Goal: Transaction & Acquisition: Book appointment/travel/reservation

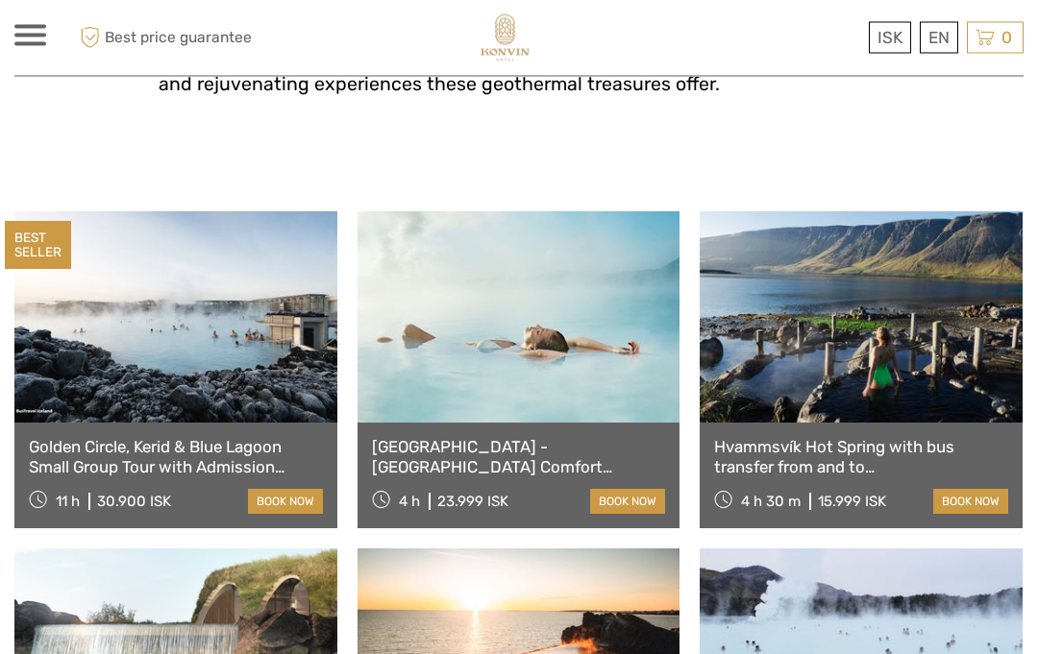
scroll to position [671, 0]
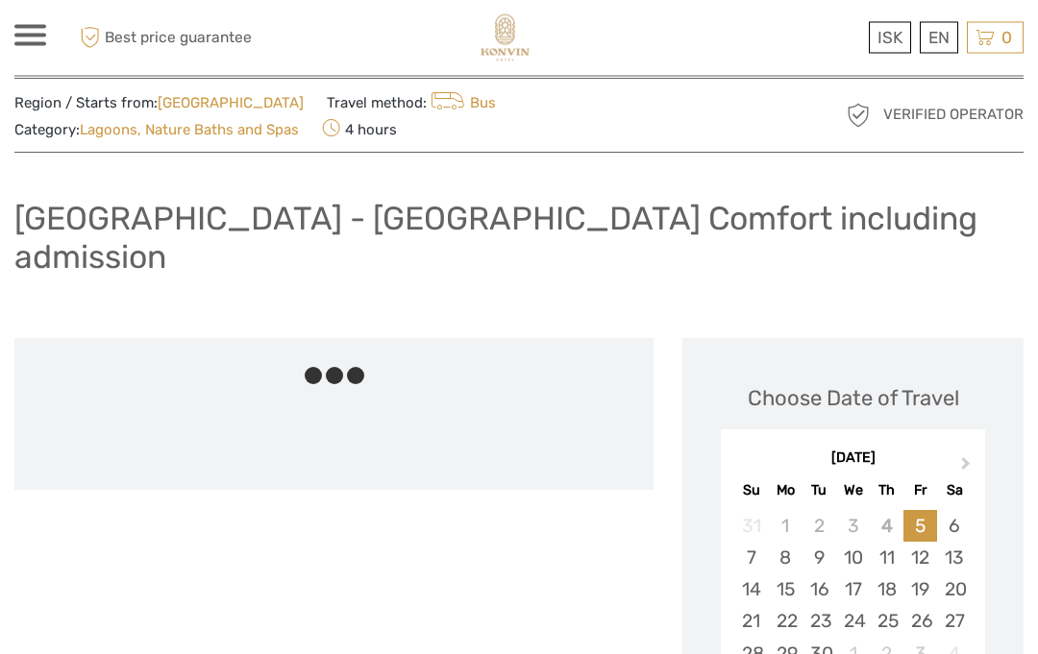
click at [966, 455] on span "Next Month" at bounding box center [966, 469] width 0 height 28
click at [954, 454] on button "Next Month" at bounding box center [967, 469] width 31 height 31
click at [966, 454] on span "Next Month" at bounding box center [966, 468] width 0 height 28
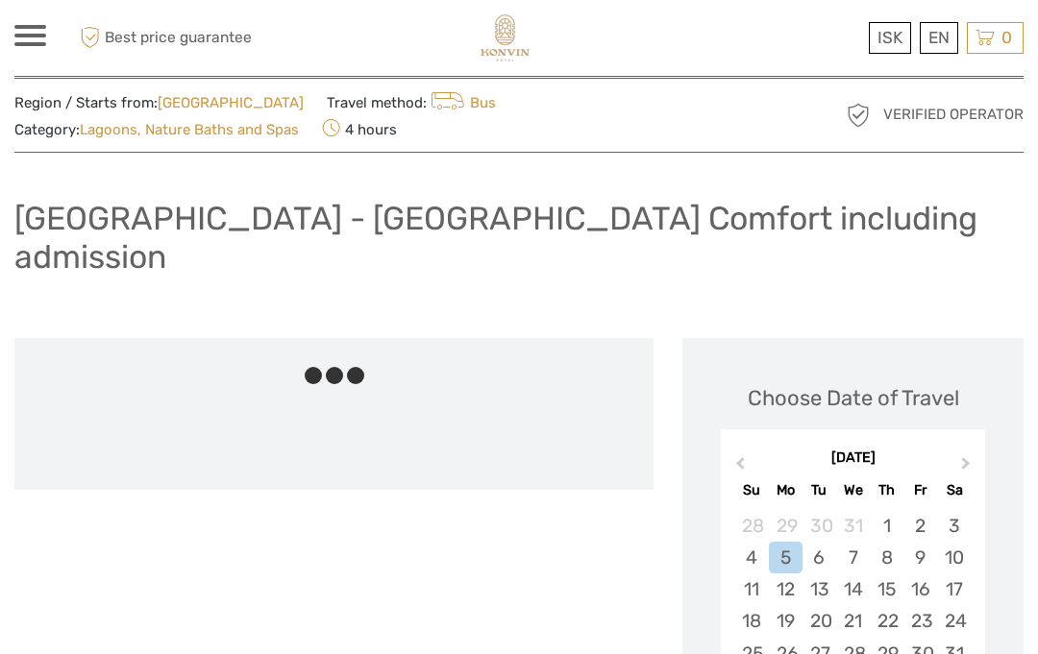
click at [966, 454] on span "Next Month" at bounding box center [966, 468] width 0 height 28
click at [958, 454] on button "Next Month" at bounding box center [967, 469] width 31 height 31
click at [956, 454] on button "Next Month" at bounding box center [967, 469] width 31 height 31
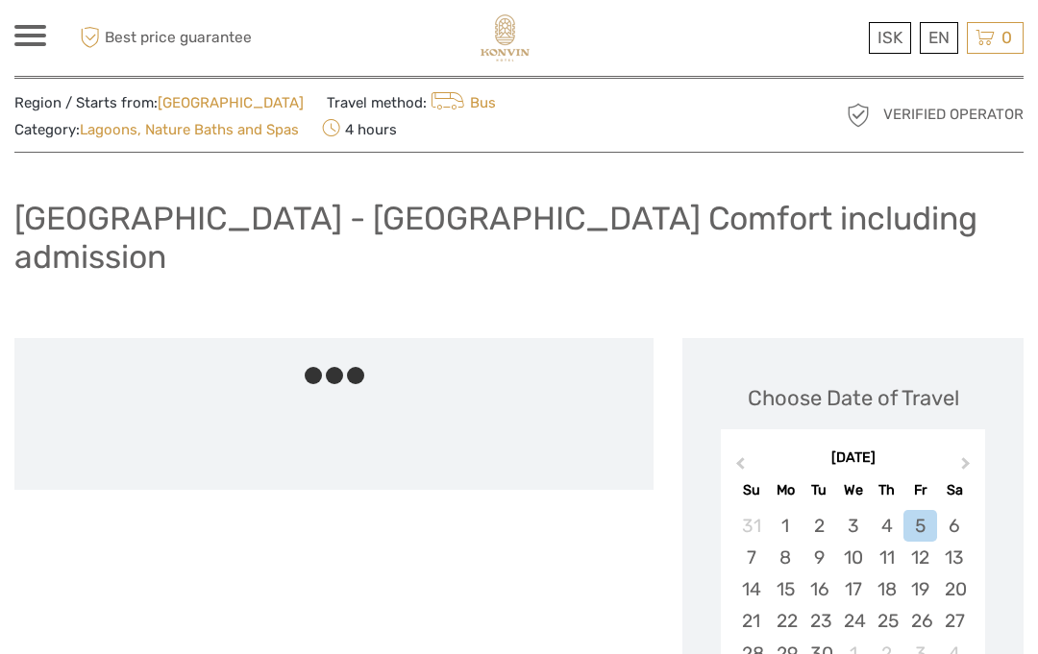
click at [962, 542] on div "13" at bounding box center [954, 558] width 34 height 32
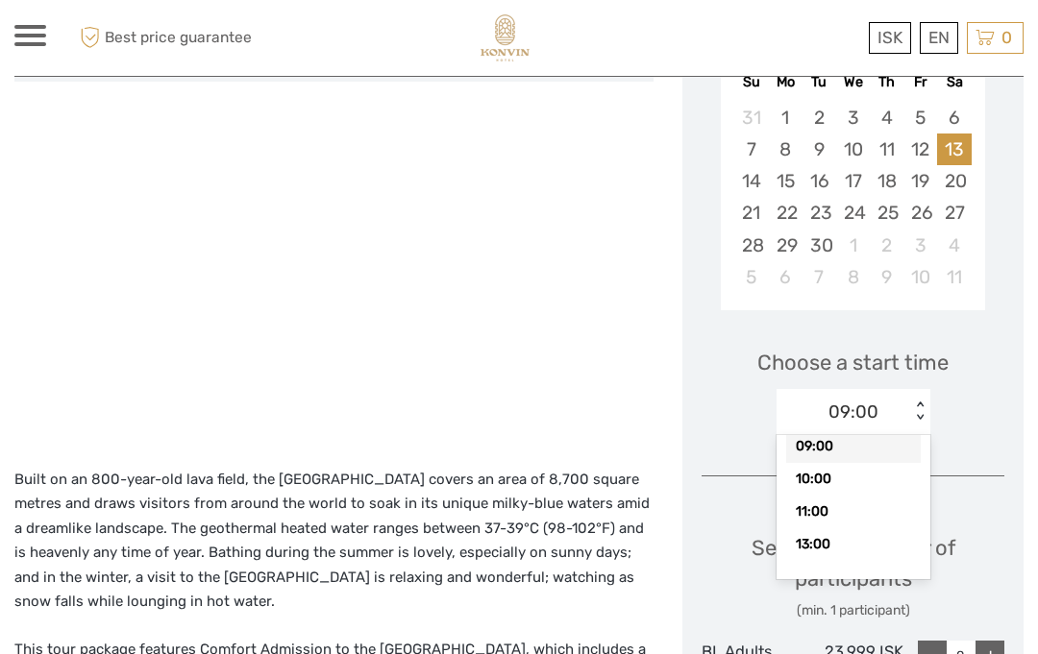
scroll to position [23, 0]
click at [849, 529] on div "13:00" at bounding box center [853, 545] width 135 height 33
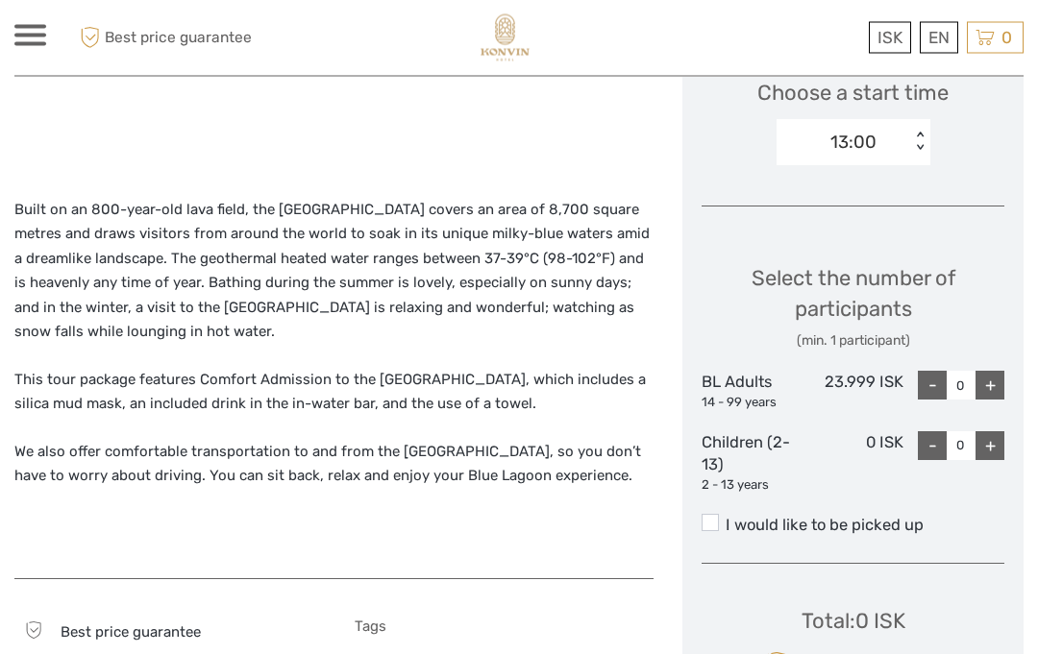
scroll to position [725, 0]
click at [996, 371] on div "+" at bounding box center [989, 385] width 29 height 29
click at [993, 371] on div "+" at bounding box center [989, 385] width 29 height 29
type input "3"
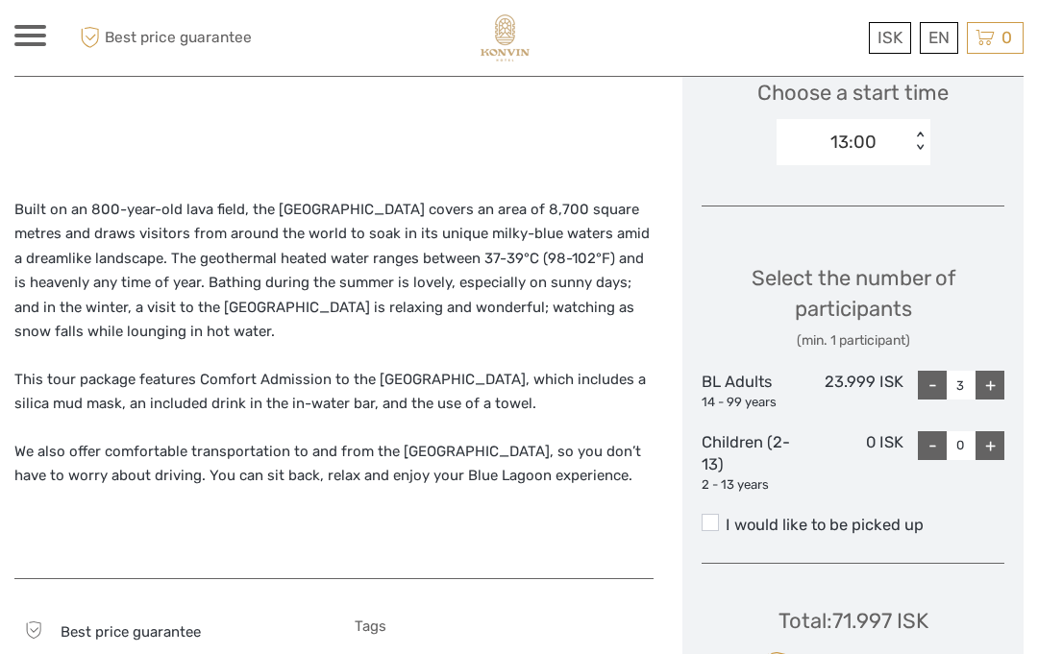
click at [718, 514] on span at bounding box center [709, 522] width 17 height 17
click at [725, 518] on input "I would like to be picked up" at bounding box center [725, 518] width 0 height 0
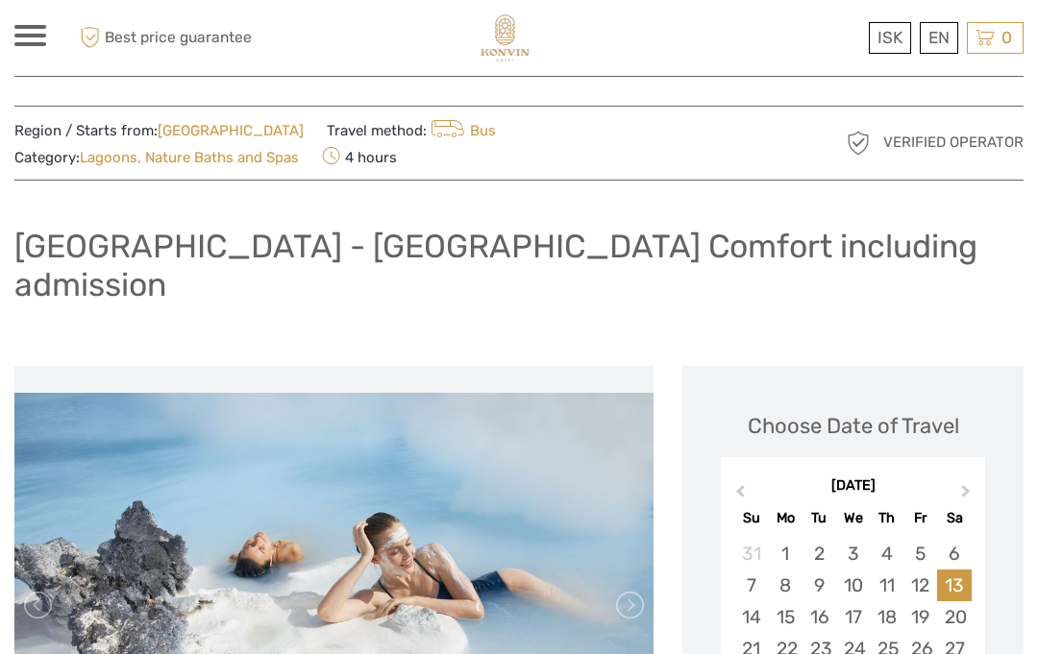
scroll to position [0, 0]
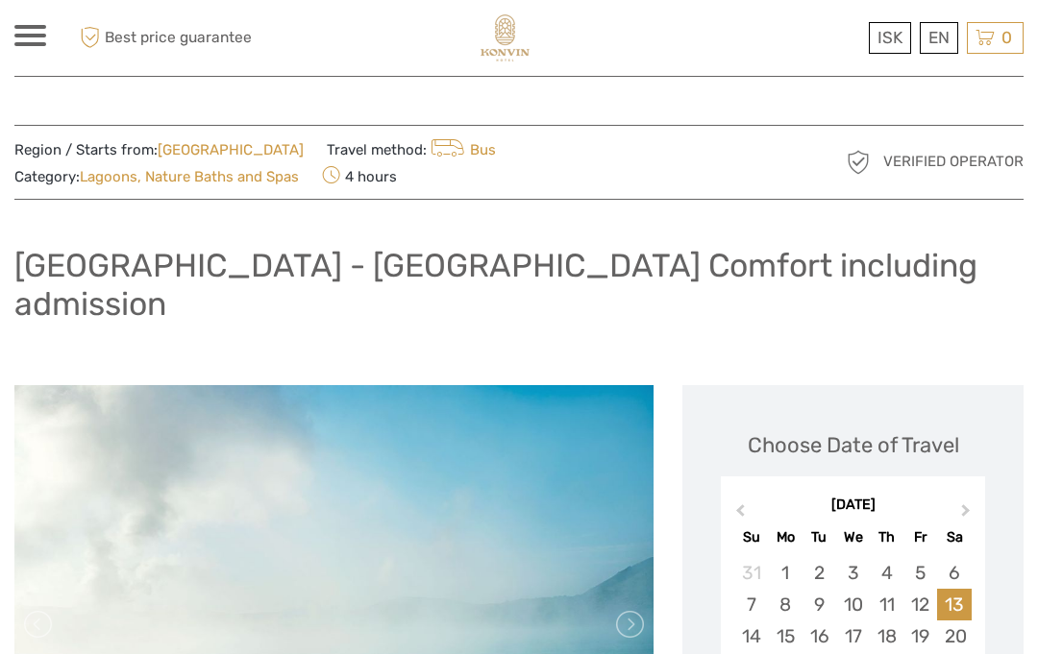
click at [213, 146] on link "[GEOGRAPHIC_DATA]" at bounding box center [231, 149] width 146 height 17
click at [218, 148] on link "[GEOGRAPHIC_DATA]" at bounding box center [231, 149] width 146 height 17
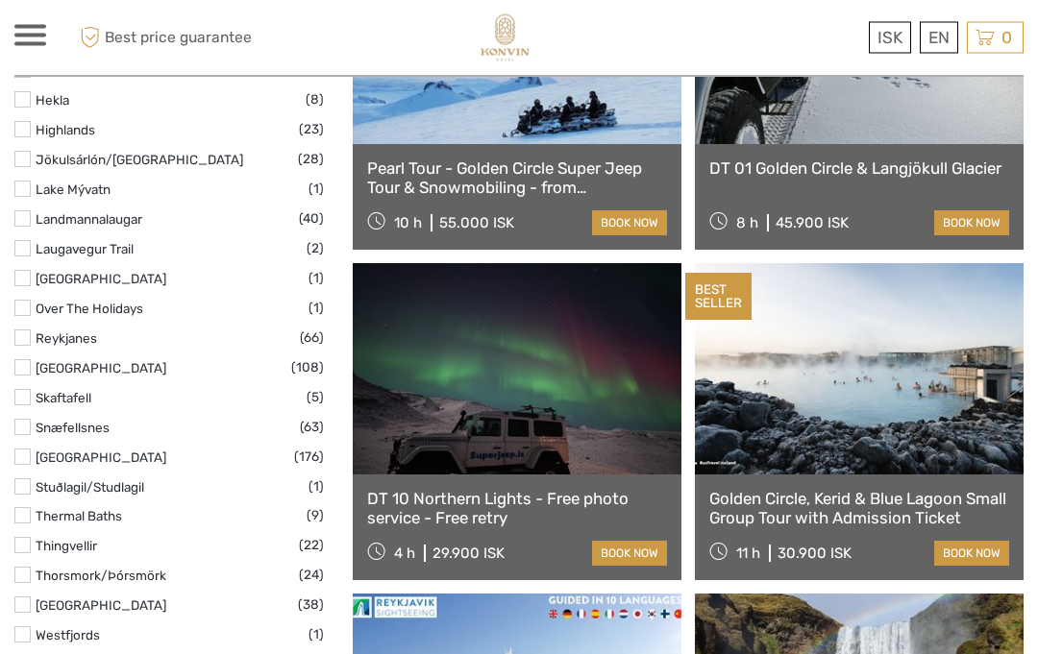
scroll to position [1028, 0]
click at [29, 507] on label at bounding box center [22, 515] width 16 height 16
click at [0, 0] on input "checkbox" at bounding box center [0, 0] width 0 height 0
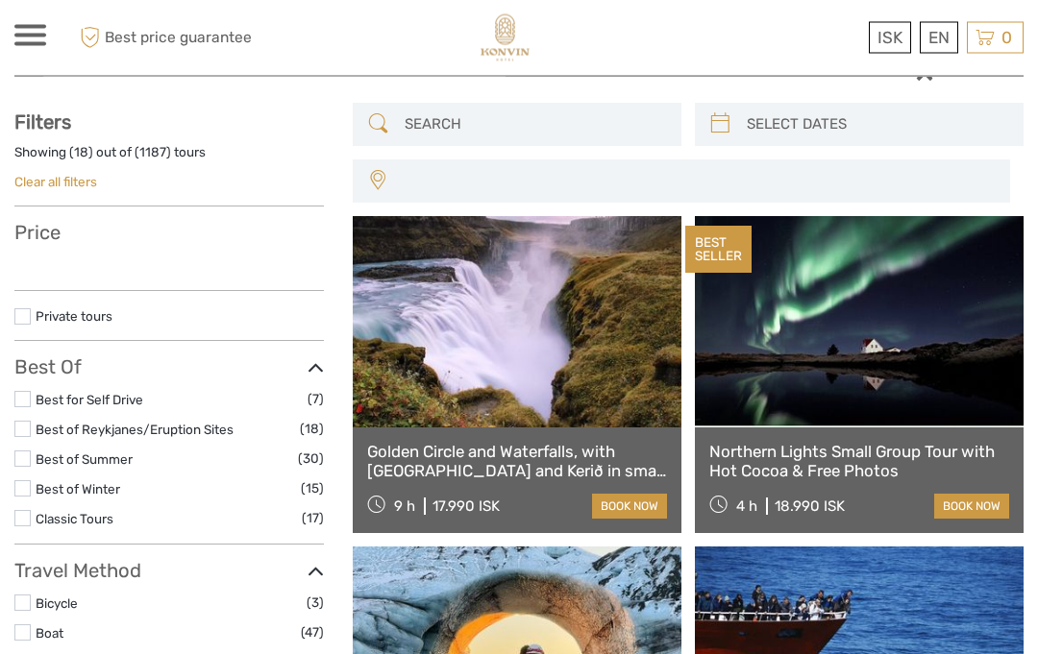
scroll to position [0, 0]
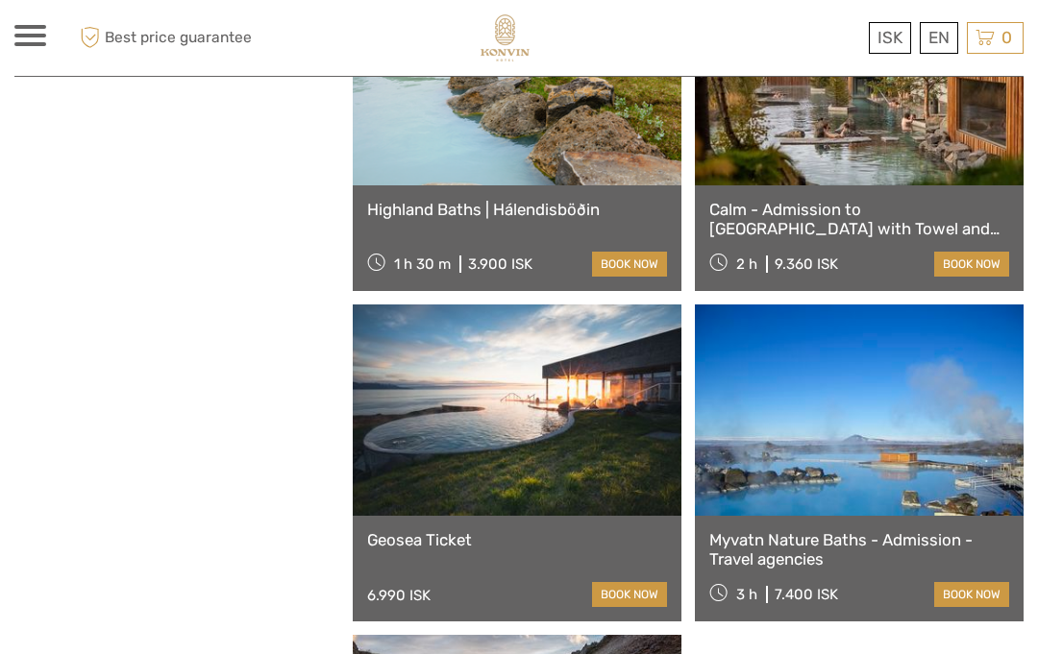
scroll to position [1888, 0]
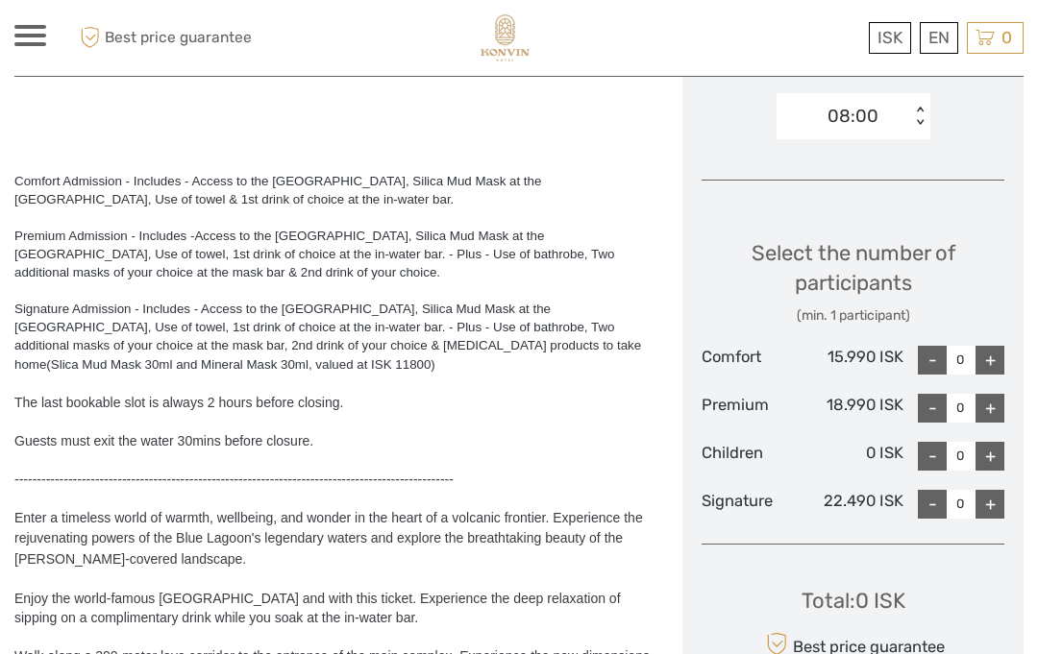
scroll to position [711, 0]
click at [999, 347] on div "+" at bounding box center [989, 361] width 29 height 29
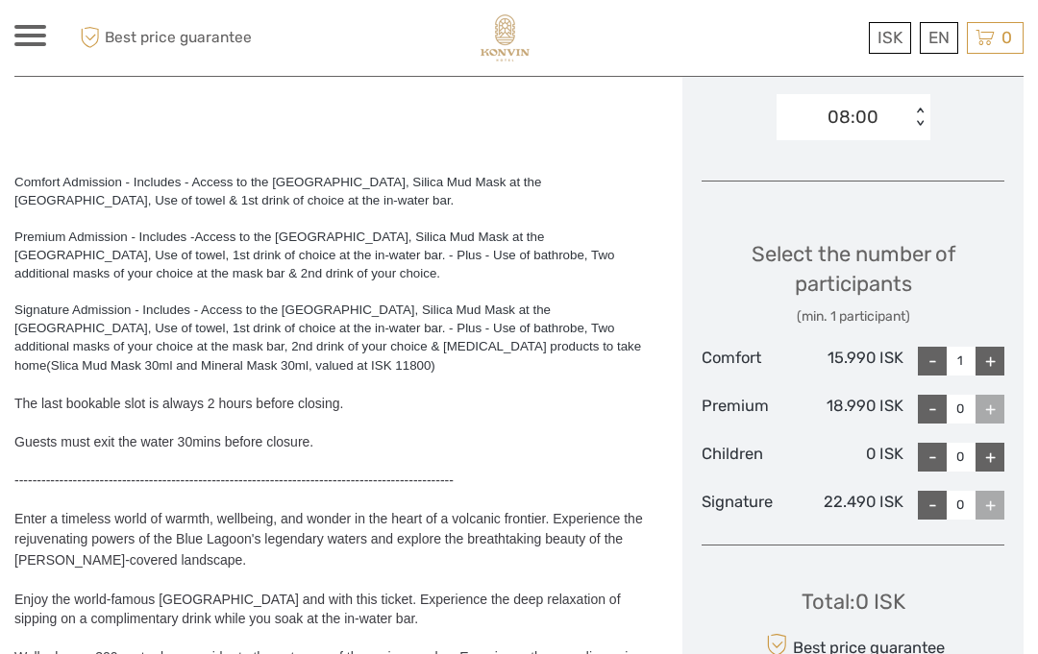
click at [998, 347] on div "+" at bounding box center [989, 361] width 29 height 29
type input "3"
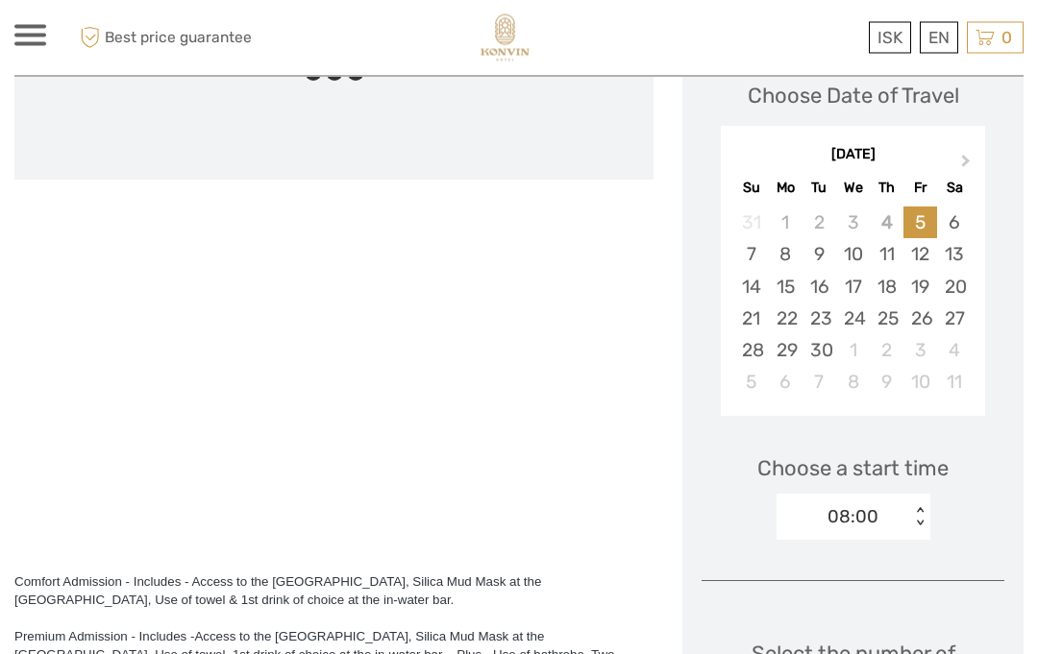
scroll to position [275, 0]
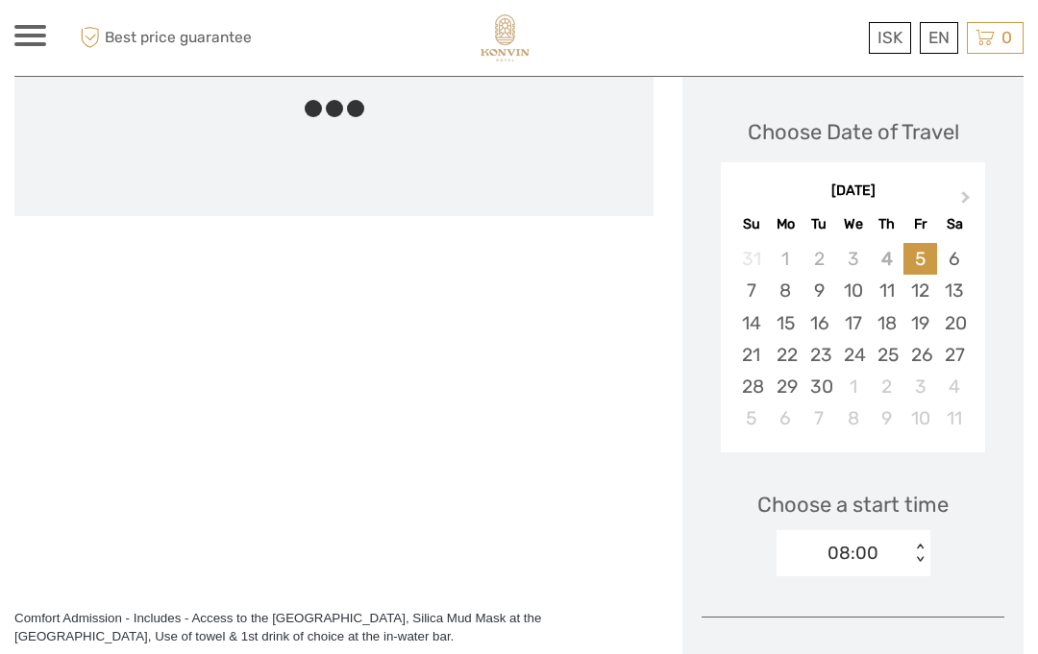
click at [966, 187] on span "Next Month" at bounding box center [966, 201] width 0 height 28
click at [971, 186] on button "Next Month" at bounding box center [967, 201] width 31 height 31
click at [970, 186] on button "Next Month" at bounding box center [967, 201] width 31 height 31
click at [968, 186] on button "Next Month" at bounding box center [967, 201] width 31 height 31
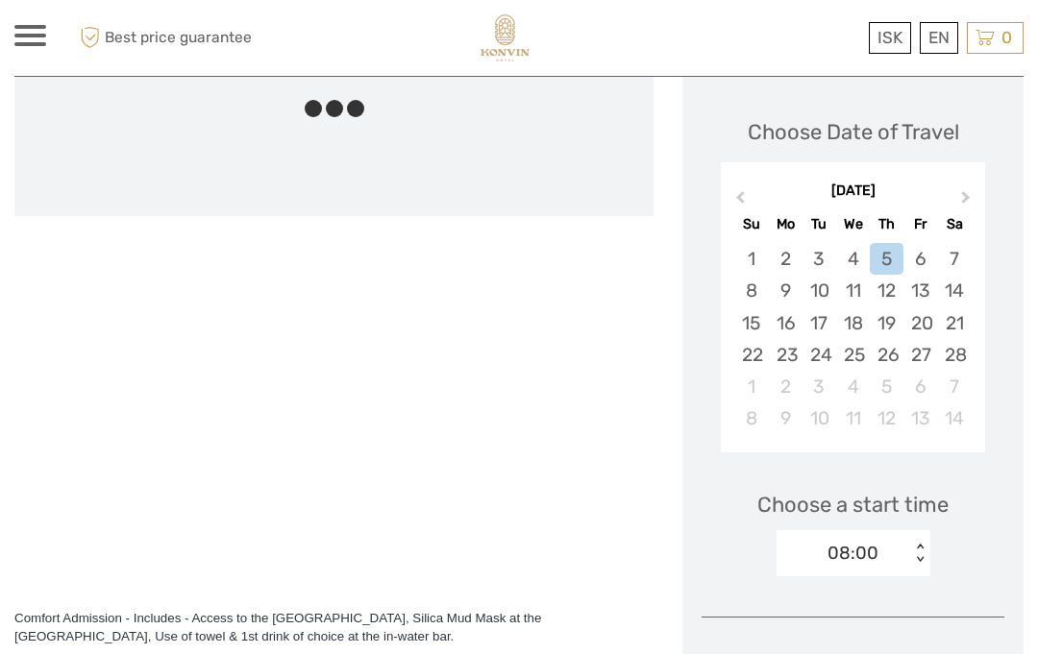
click at [964, 182] on div "February 2026" at bounding box center [853, 192] width 264 height 20
click at [963, 186] on button "Next Month" at bounding box center [967, 201] width 31 height 31
click at [952, 186] on button "Next Month" at bounding box center [967, 201] width 31 height 31
click at [951, 182] on div "[DATE]" at bounding box center [853, 192] width 264 height 20
click at [960, 186] on button "Next Month" at bounding box center [967, 201] width 31 height 31
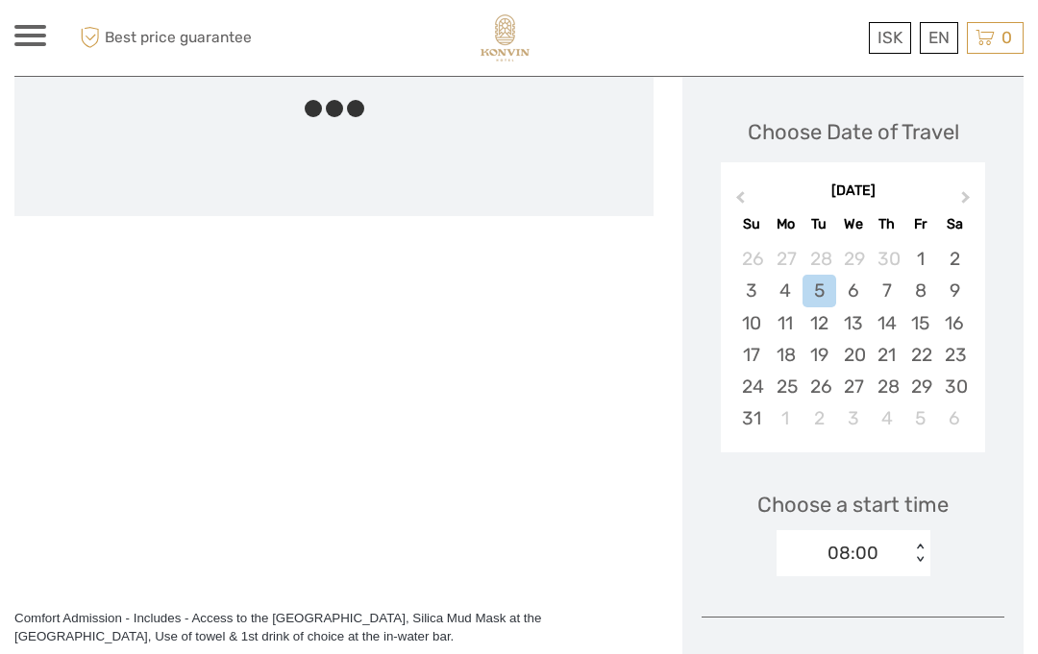
click at [958, 186] on button "Next Month" at bounding box center [967, 201] width 31 height 31
click at [960, 275] on div "13" at bounding box center [954, 291] width 34 height 32
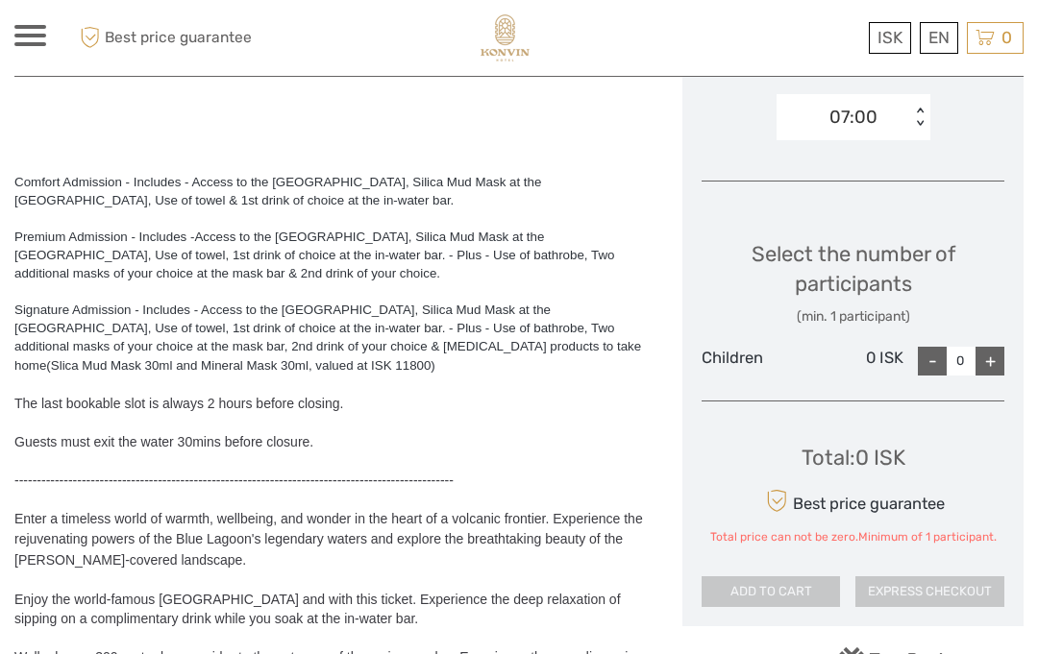
scroll to position [712, 0]
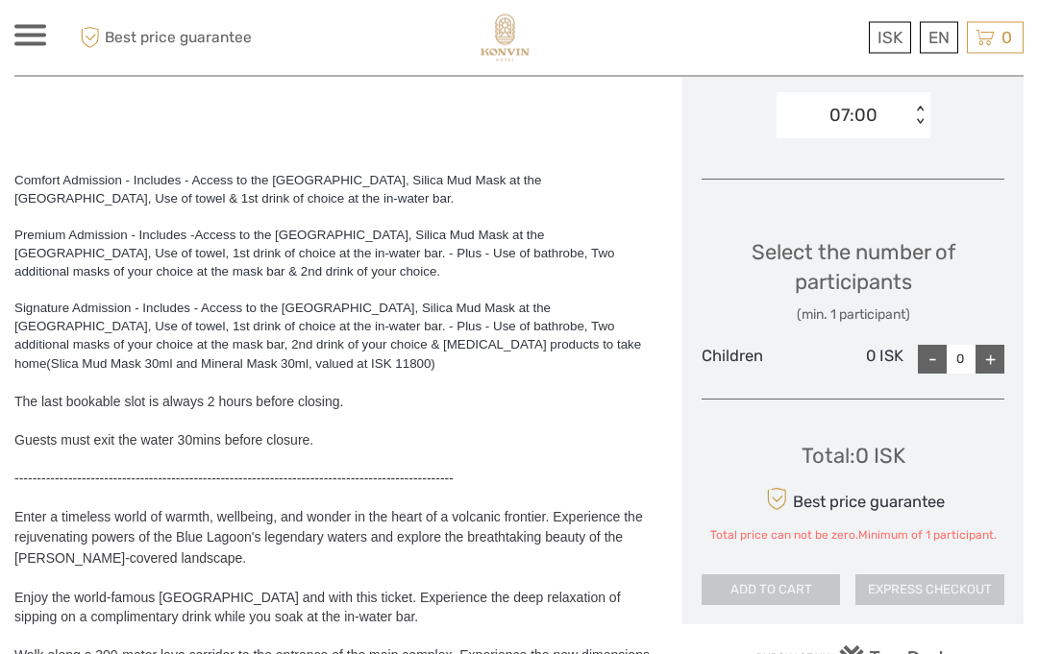
click at [1003, 346] on div "+" at bounding box center [989, 360] width 29 height 29
click at [1000, 345] on div "+" at bounding box center [989, 359] width 29 height 29
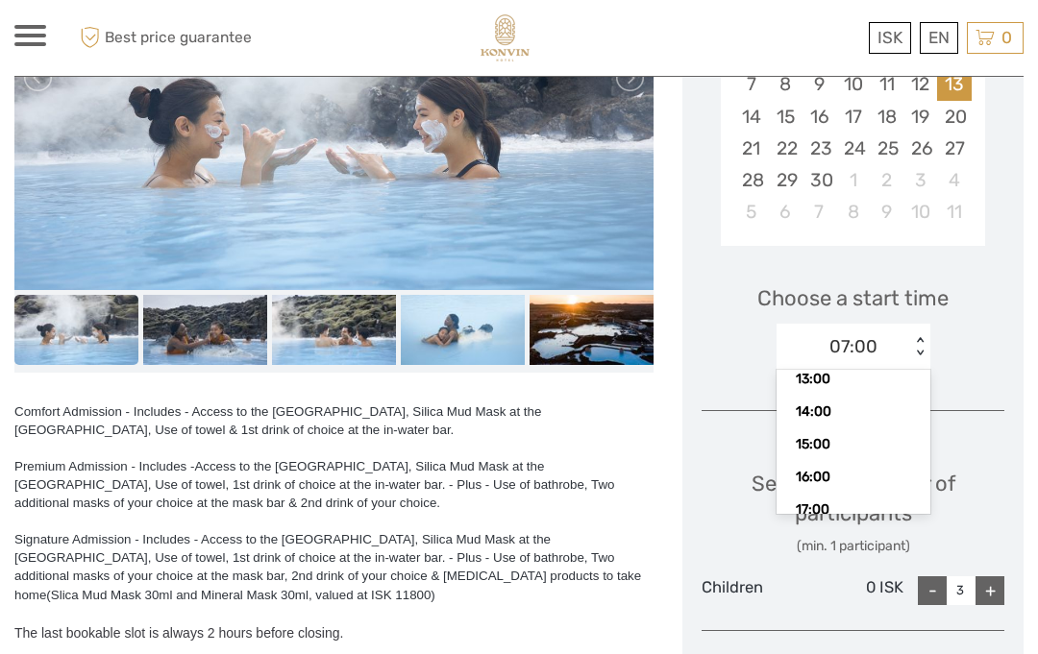
scroll to position [171, 0]
click at [849, 413] on div "13:00" at bounding box center [853, 429] width 135 height 33
type input "0"
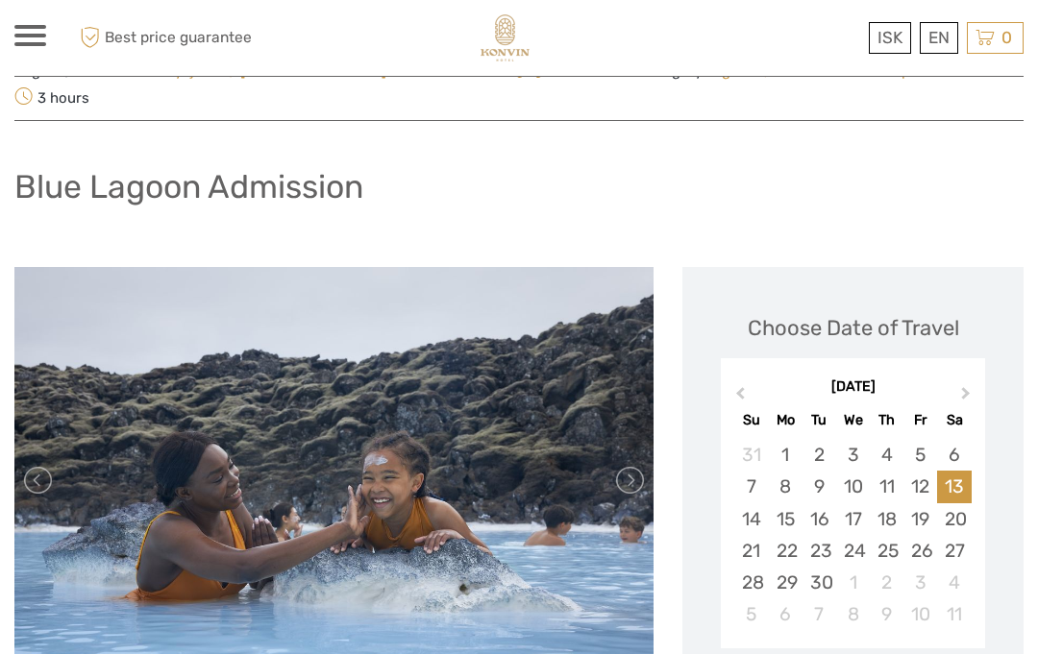
scroll to position [0, 0]
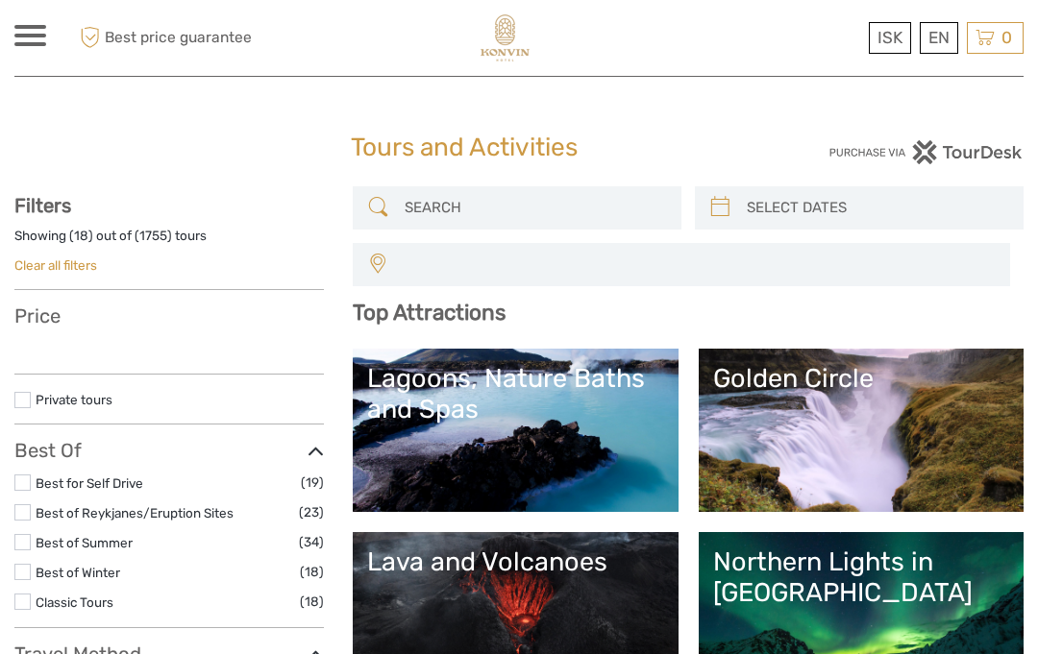
select select
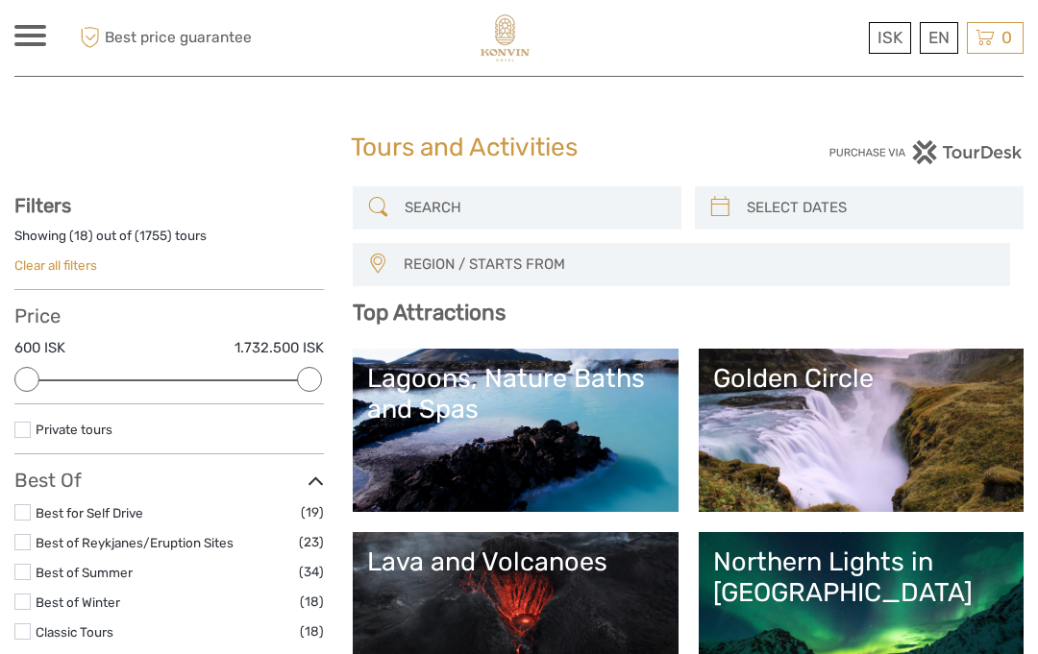
click at [525, 412] on div "Lagoons, Nature Baths and Spas" at bounding box center [515, 394] width 296 height 62
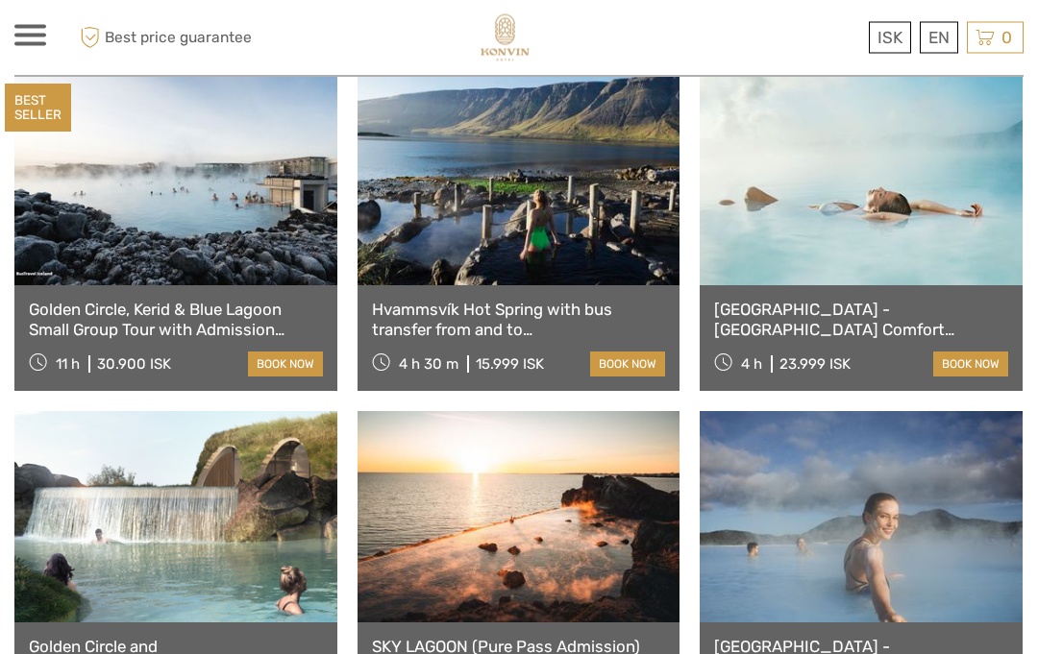
scroll to position [808, 0]
click at [857, 653] on link "[GEOGRAPHIC_DATA] - [GEOGRAPHIC_DATA] Premium including admission" at bounding box center [861, 656] width 294 height 39
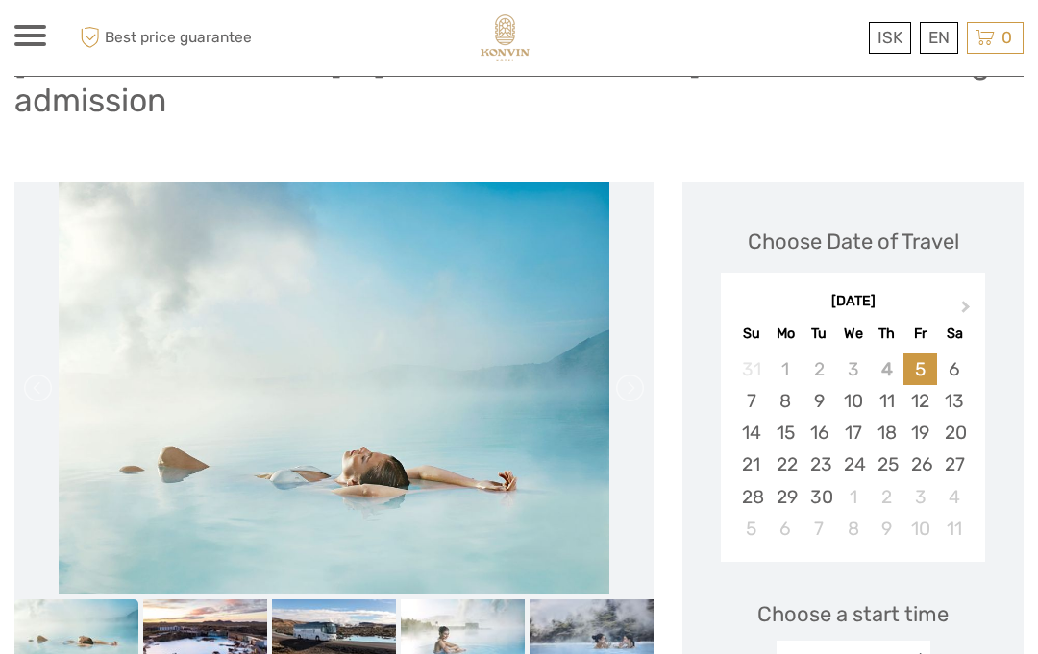
scroll to position [203, 0]
click at [968, 298] on button "Next Month" at bounding box center [967, 313] width 31 height 31
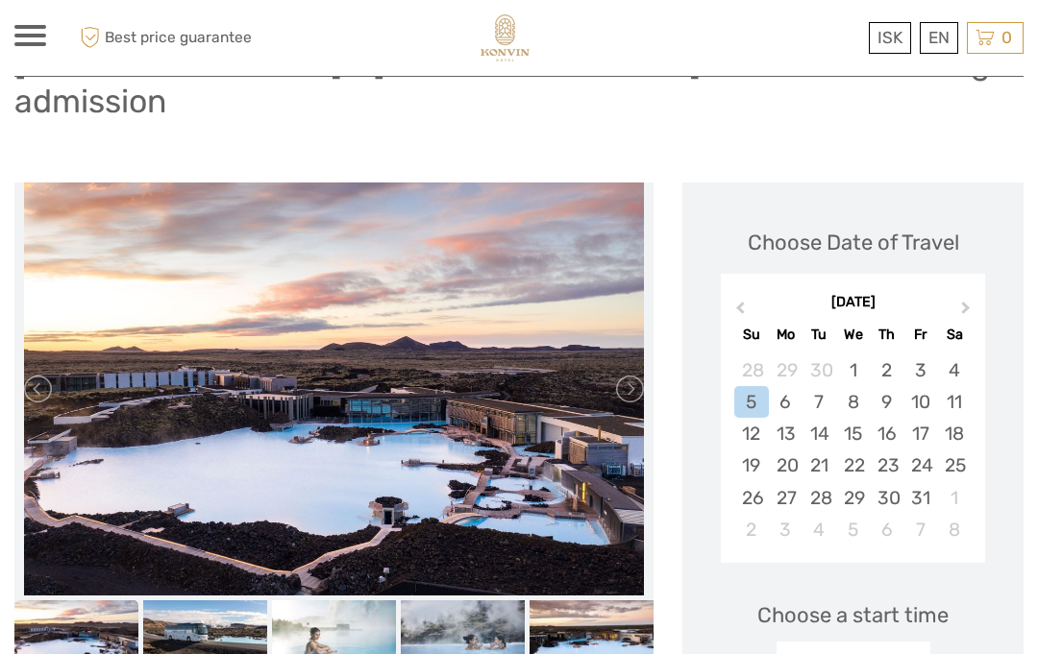
click at [967, 298] on button "Next Month" at bounding box center [967, 313] width 31 height 31
click at [972, 298] on button "Next Month" at bounding box center [967, 313] width 31 height 31
click at [970, 293] on div "[DATE]" at bounding box center [853, 303] width 264 height 20
click at [972, 285] on div "January 2026 Su Mo Tu We Th Fr Sa" at bounding box center [853, 316] width 264 height 63
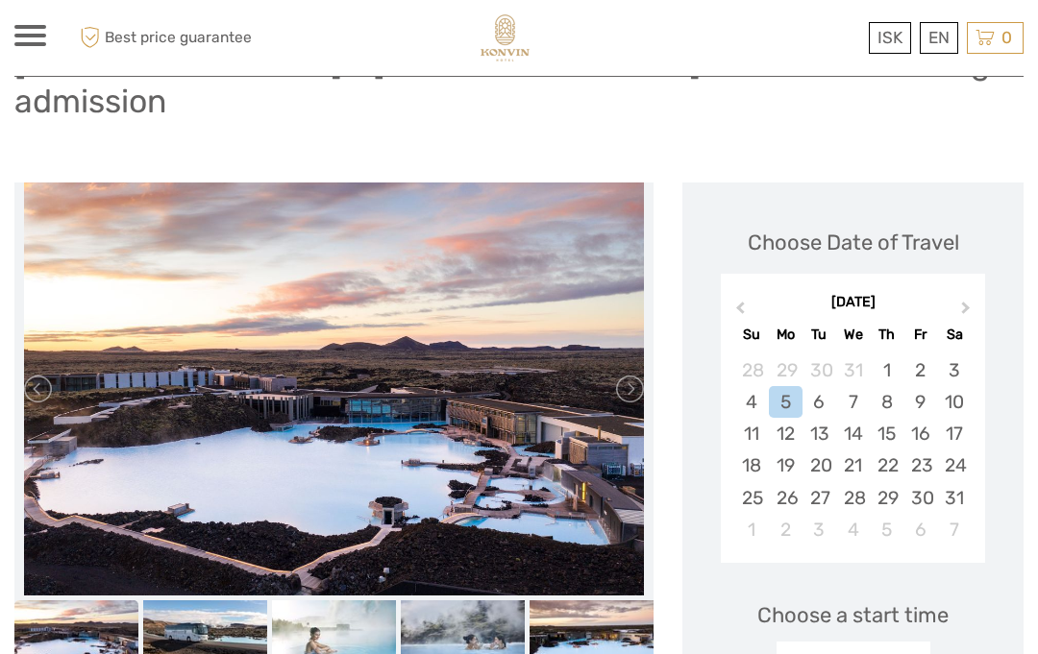
click at [964, 298] on button "Next Month" at bounding box center [967, 313] width 31 height 31
click at [961, 298] on button "Next Month" at bounding box center [967, 313] width 31 height 31
click at [963, 293] on div "[DATE]" at bounding box center [853, 303] width 264 height 20
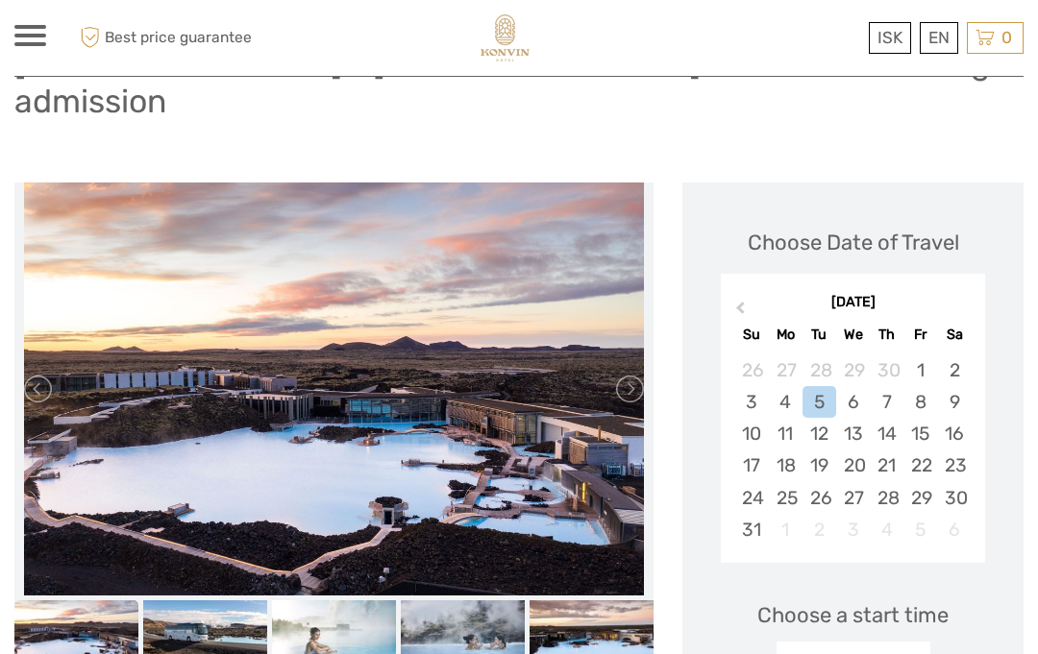
click at [958, 293] on div "[DATE]" at bounding box center [853, 303] width 264 height 20
click at [966, 293] on div "[DATE]" at bounding box center [853, 303] width 264 height 20
click at [967, 293] on div "[DATE]" at bounding box center [853, 303] width 264 height 20
click at [740, 298] on span "Previous Month" at bounding box center [740, 312] width 0 height 28
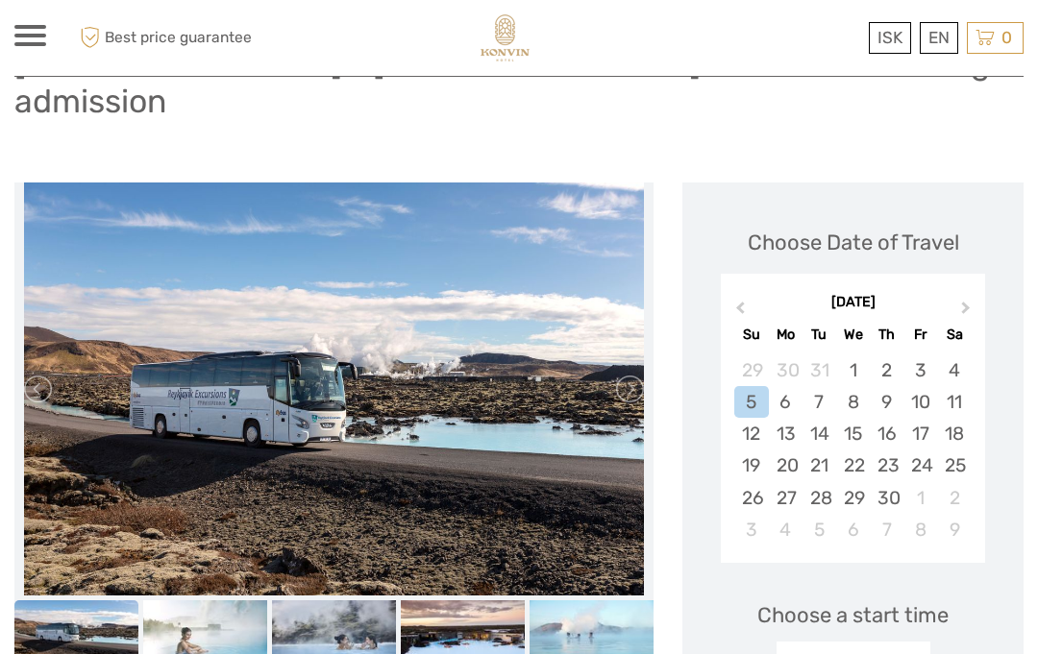
click at [968, 298] on button "Next Month" at bounding box center [967, 313] width 31 height 31
click at [966, 293] on div "[DATE]" at bounding box center [853, 303] width 264 height 20
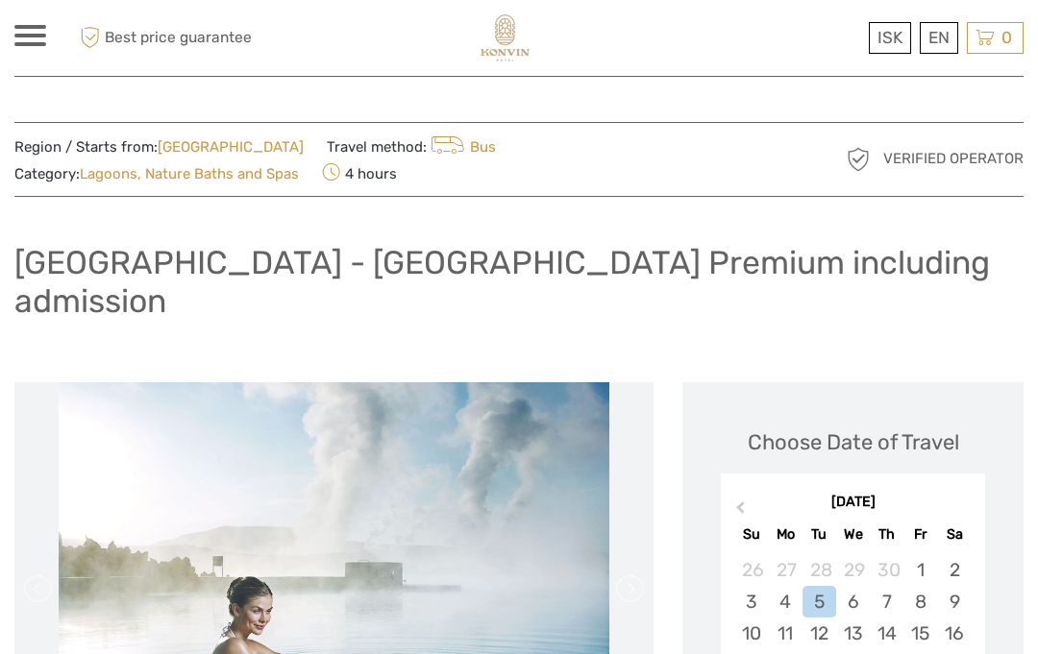
scroll to position [0, 0]
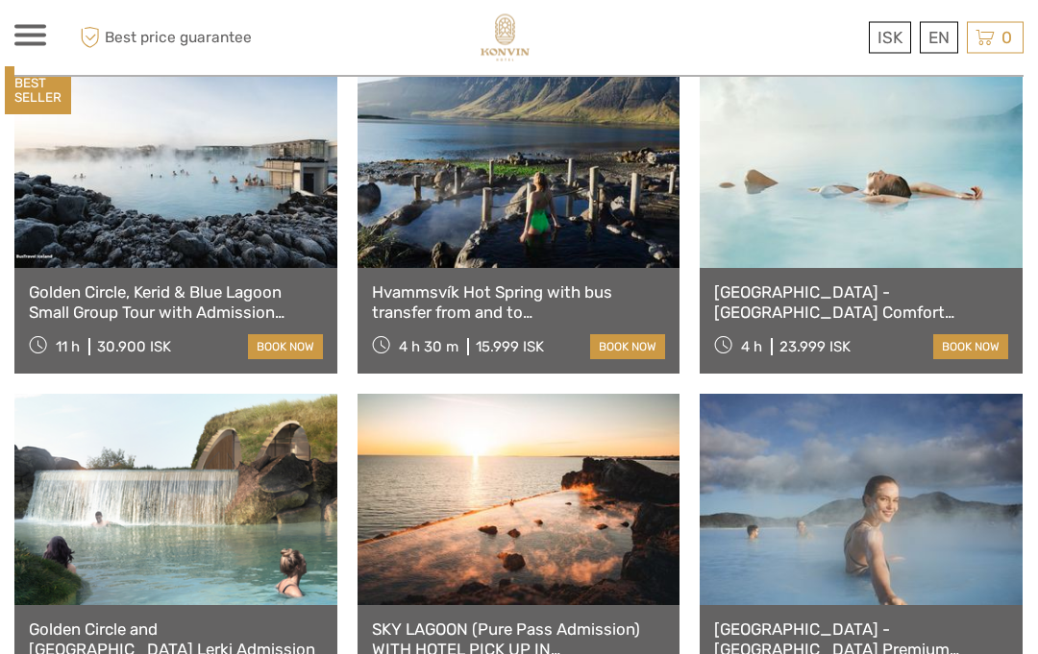
scroll to position [825, 0]
click at [844, 314] on link "[GEOGRAPHIC_DATA] - [GEOGRAPHIC_DATA] Comfort including admission" at bounding box center [861, 302] width 294 height 39
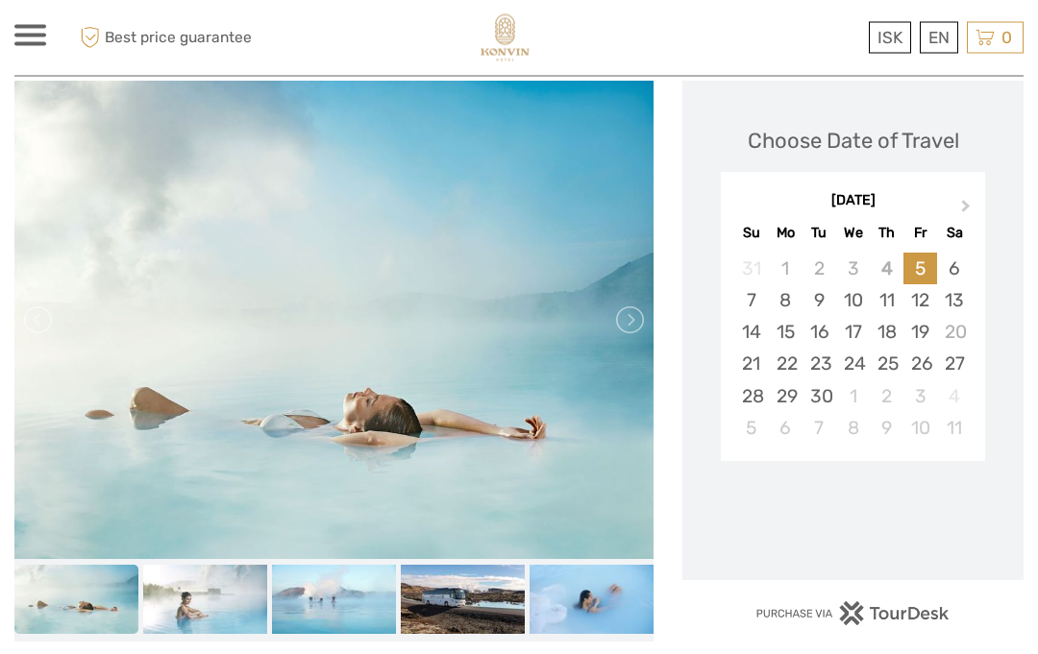
scroll to position [272, 0]
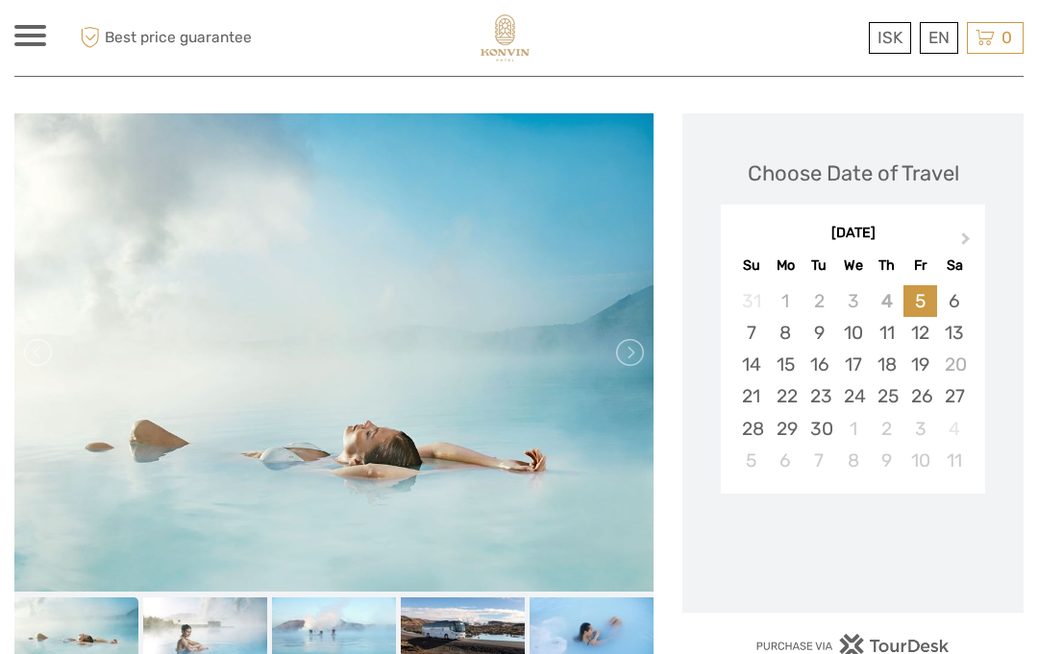
click at [965, 229] on button "Next Month" at bounding box center [967, 244] width 31 height 31
click at [971, 229] on button "Next Month" at bounding box center [967, 244] width 31 height 31
click at [970, 229] on button "Next Month" at bounding box center [967, 244] width 31 height 31
click at [965, 229] on button "Next Month" at bounding box center [967, 244] width 31 height 31
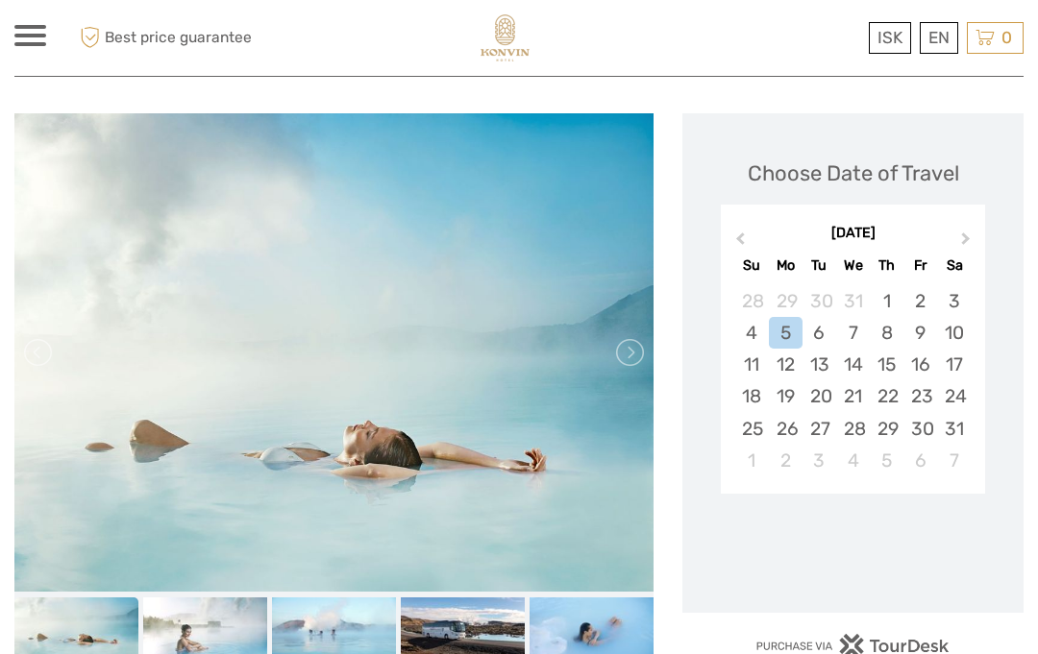
click at [964, 229] on button "Next Month" at bounding box center [967, 244] width 31 height 31
click at [971, 229] on button "Next Month" at bounding box center [967, 244] width 31 height 31
click at [969, 224] on div "[DATE]" at bounding box center [853, 234] width 264 height 20
click at [969, 229] on button "Next Month" at bounding box center [967, 244] width 31 height 31
click at [966, 224] on div "[DATE]" at bounding box center [853, 234] width 264 height 20
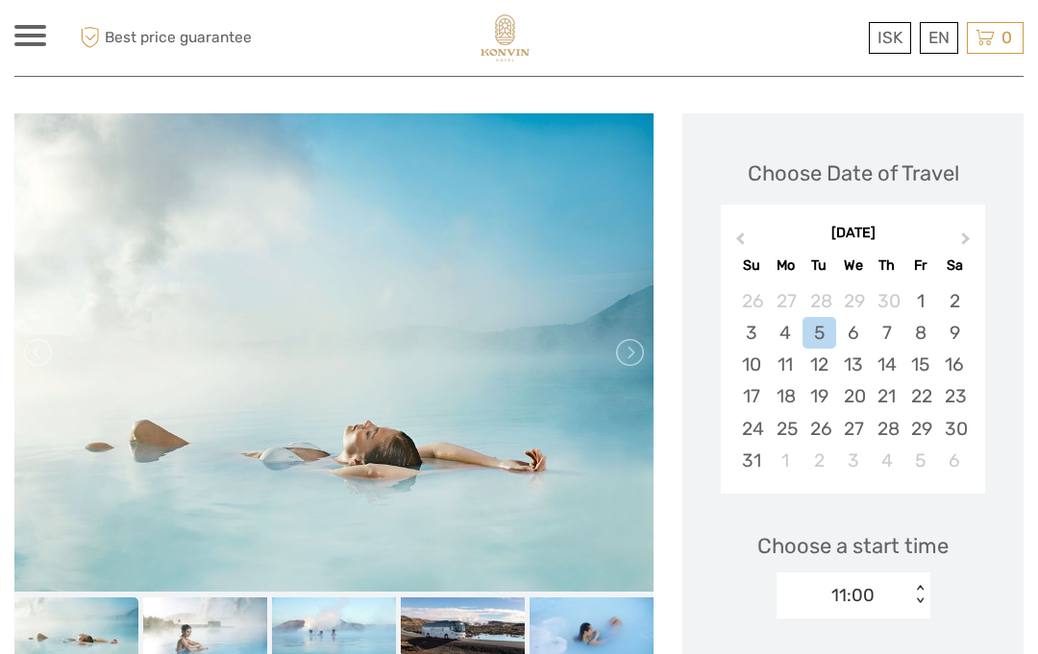
click at [964, 229] on button "Next Month" at bounding box center [967, 244] width 31 height 31
click at [965, 317] on div "13" at bounding box center [954, 333] width 34 height 32
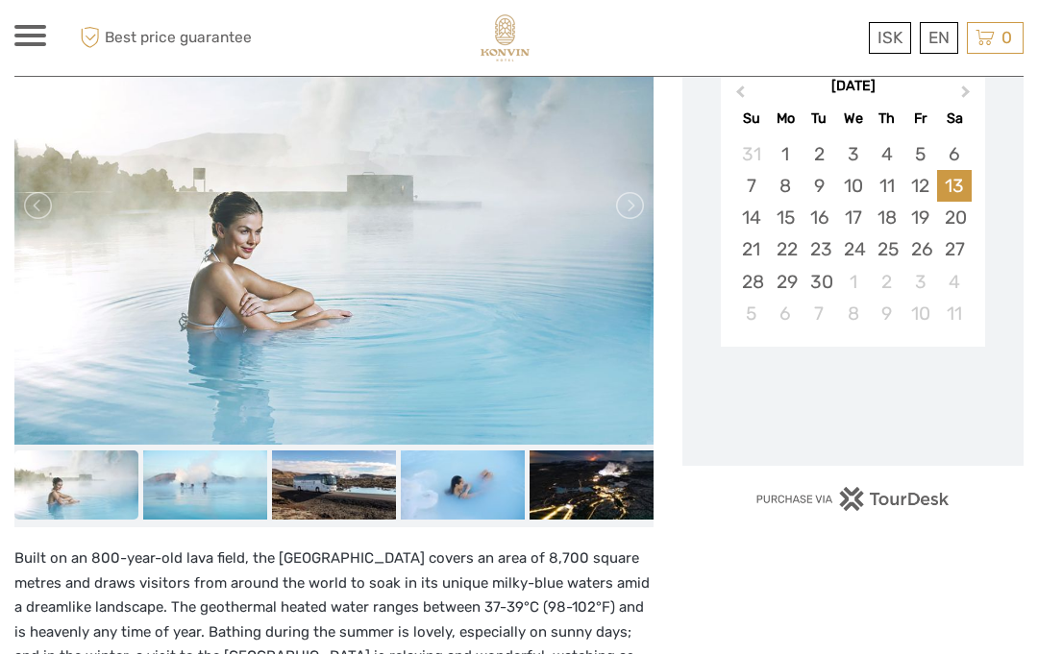
scroll to position [688, 0]
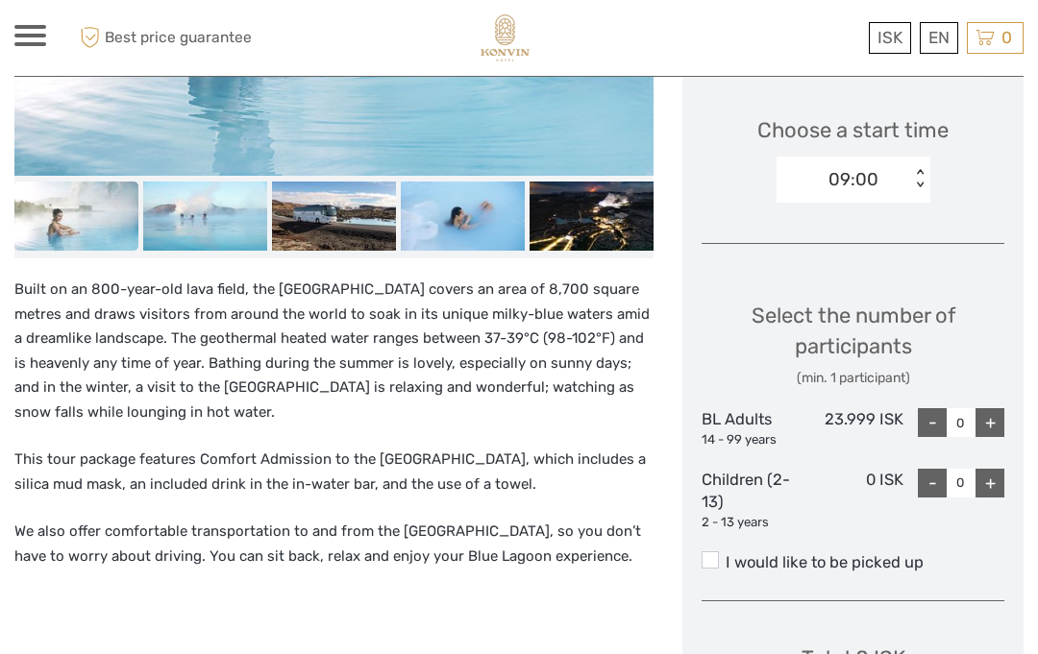
click at [995, 408] on div "+" at bounding box center [989, 422] width 29 height 29
click at [997, 408] on div "+" at bounding box center [989, 422] width 29 height 29
click at [1000, 408] on div "+" at bounding box center [989, 422] width 29 height 29
type input "3"
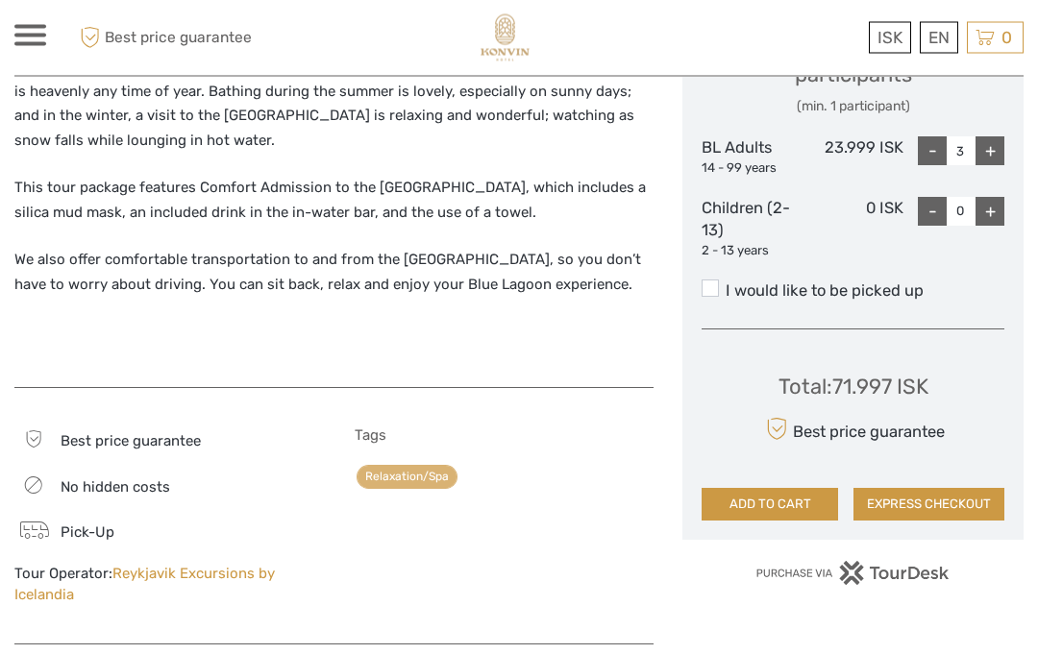
scroll to position [960, 0]
click at [724, 280] on label "I would like to be picked up" at bounding box center [852, 291] width 303 height 23
click at [725, 283] on input "I would like to be picked up" at bounding box center [725, 283] width 0 height 0
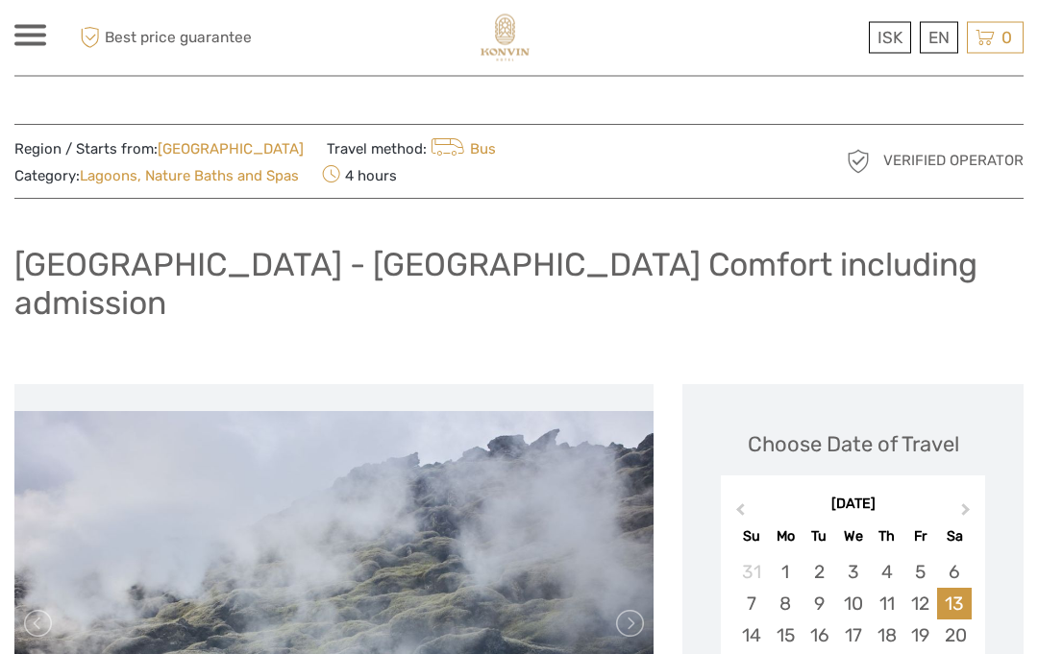
scroll to position [0, 0]
